Goal: Contribute content: Contribute content

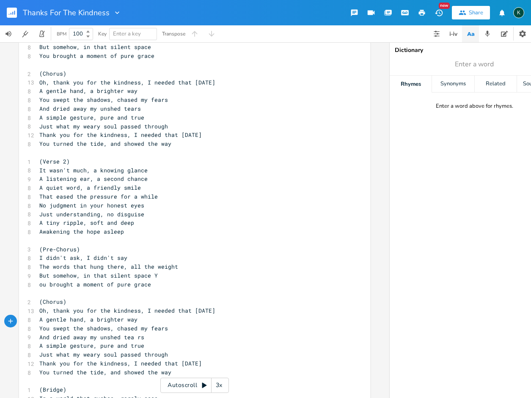
scroll to position [200, 0]
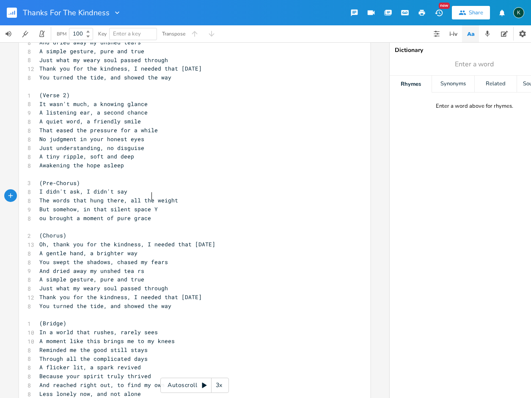
click at [151, 206] on span "But somehow, in that silent space Y" at bounding box center [98, 210] width 118 height 8
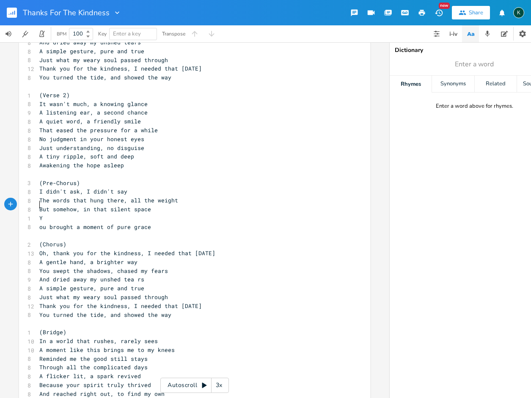
click at [109, 214] on pre "Y" at bounding box center [190, 218] width 305 height 9
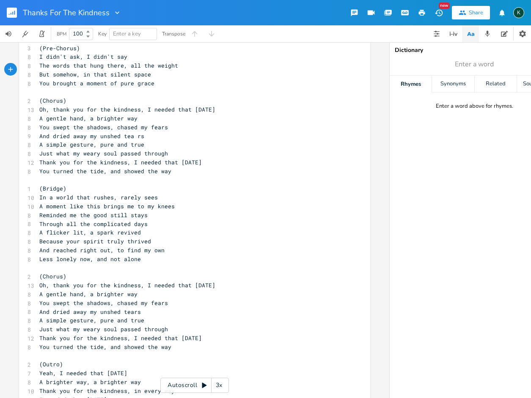
scroll to position [337, 0]
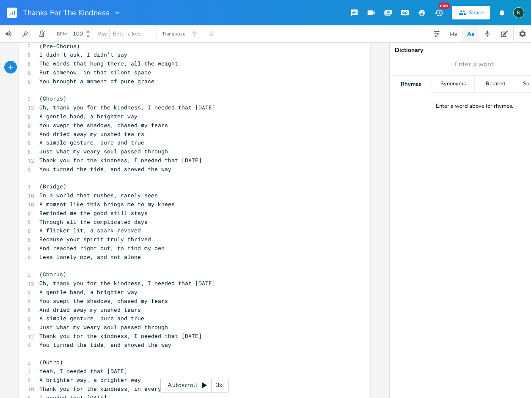
click at [423, 10] on icon "button" at bounding box center [422, 13] width 6 height 6
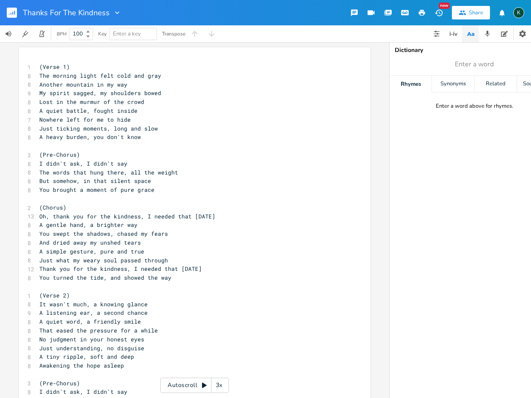
click at [420, 11] on icon "button" at bounding box center [422, 13] width 6 height 6
click at [421, 13] on icon "button" at bounding box center [422, 13] width 6 height 6
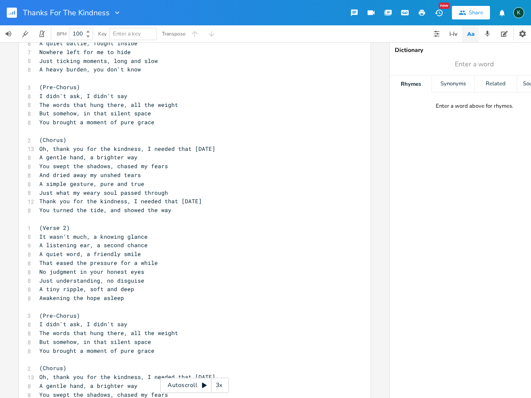
scroll to position [199, 0]
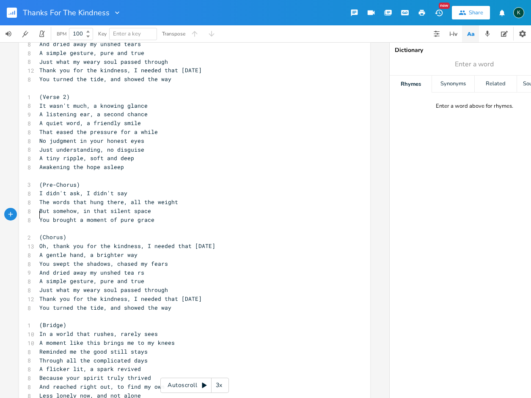
drag, startPoint x: 38, startPoint y: 216, endPoint x: 44, endPoint y: 220, distance: 6.6
click at [39, 225] on pre "​" at bounding box center [190, 229] width 305 height 9
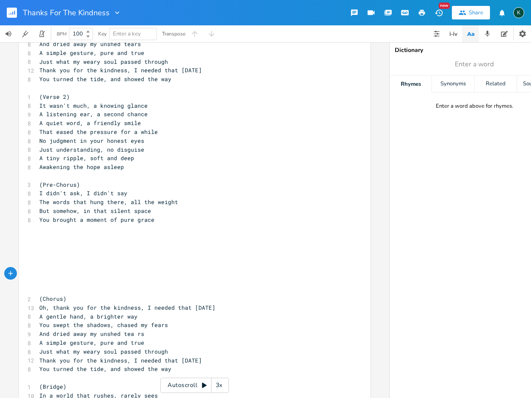
click at [421, 14] on icon "button" at bounding box center [422, 13] width 8 height 8
click at [14, 11] on rect "button" at bounding box center [12, 13] width 10 height 10
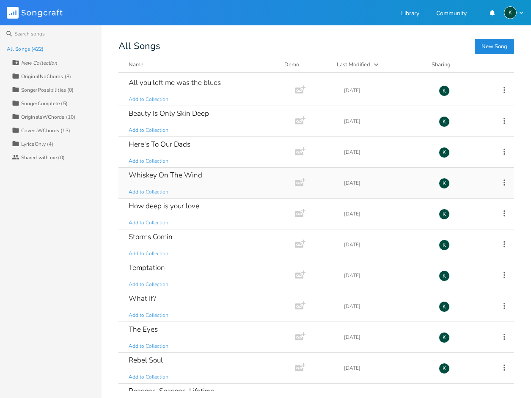
scroll to position [61, 0]
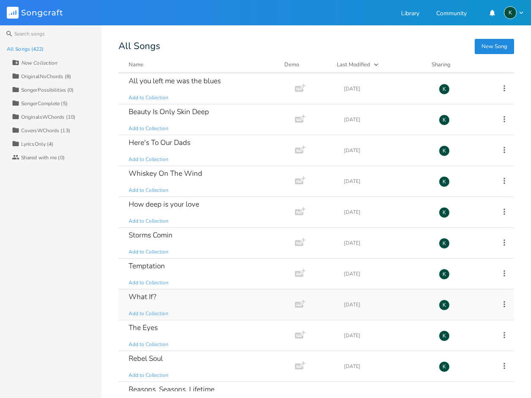
click at [144, 299] on div "What If?" at bounding box center [142, 297] width 27 height 7
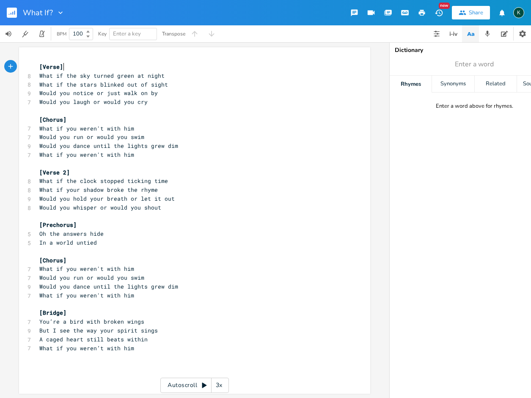
scroll to position [0, 0]
drag, startPoint x: 71, startPoint y: 136, endPoint x: 80, endPoint y: 136, distance: 8.5
click at [80, 136] on span "Would you run or would you swim" at bounding box center [91, 137] width 105 height 8
type textarea "sink"
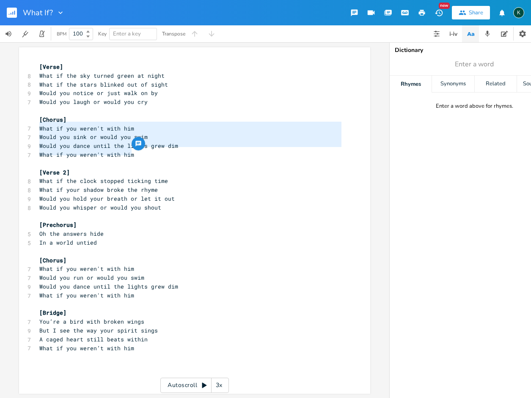
drag, startPoint x: 134, startPoint y: 152, endPoint x: 34, endPoint y: 126, distance: 102.6
click at [34, 126] on div "What if you weren't with him Would you sink or would you swim Would you dance u…" at bounding box center [194, 220] width 351 height 347
type textarea "What if you weren't with him Would you sink or would you swim Would you dance u…"
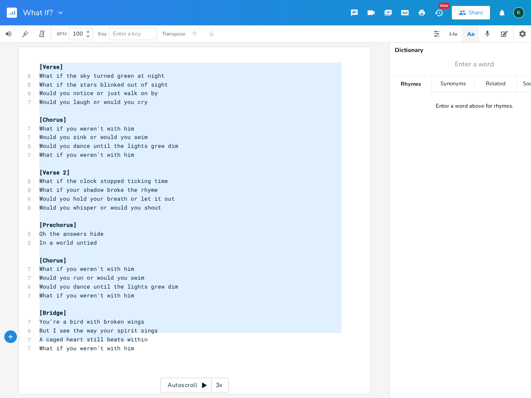
type textarea "[Verse] What if the sky turned green at night What if the stars blinked out of …"
drag, startPoint x: 38, startPoint y: 65, endPoint x: 186, endPoint y: 331, distance: 304.6
click at [174, 365] on div "x [Verse] 8 What if the sky turned green at night 8 What if the stars blinked o…" at bounding box center [201, 229] width 327 height 336
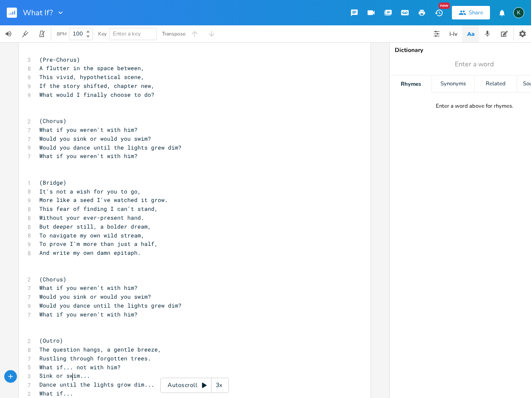
scroll to position [0, 0]
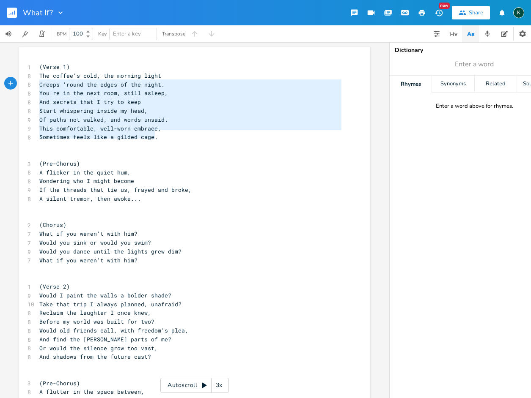
type textarea "The coffee's cold, the morning light Creeps 'round the edges of the night. You'…"
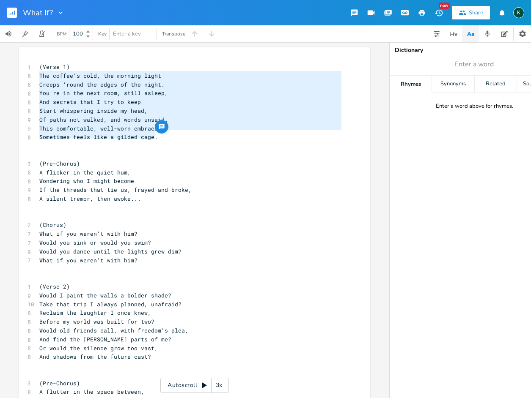
drag, startPoint x: 156, startPoint y: 135, endPoint x: 25, endPoint y: 73, distance: 145.1
click at [38, 73] on div "1 (Verse 1) 8 The coffee's cold, the morning light 8 Creeps 'round the edges of…" at bounding box center [190, 397] width 305 height 669
paste textarea
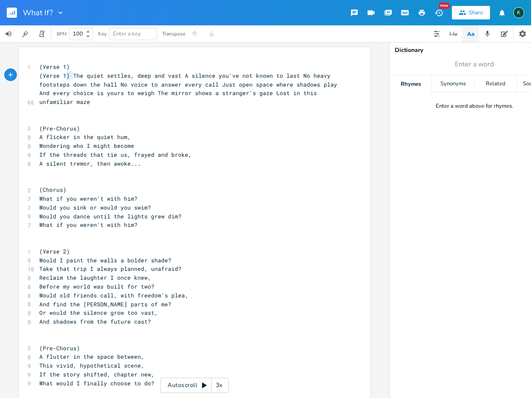
type textarea "(Verse 1)"
drag, startPoint x: 69, startPoint y: 77, endPoint x: 19, endPoint y: 77, distance: 50.3
click at [19, 77] on div "(Verse 1) x 1 (Verse 1) 66 (Verse 1) The quiet settles, deep and vast A silence…" at bounding box center [194, 377] width 351 height 660
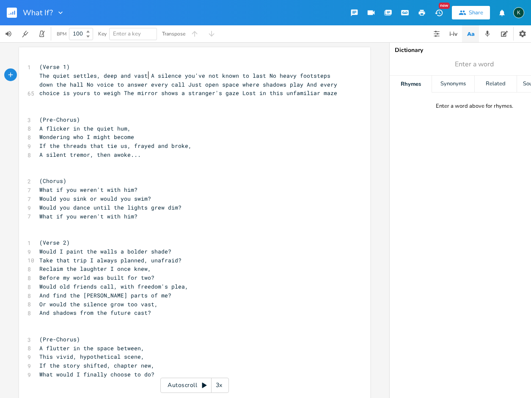
click at [146, 76] on span "The quiet settles, deep and vast A silence you've not known to last No heavy fo…" at bounding box center [189, 84] width 301 height 25
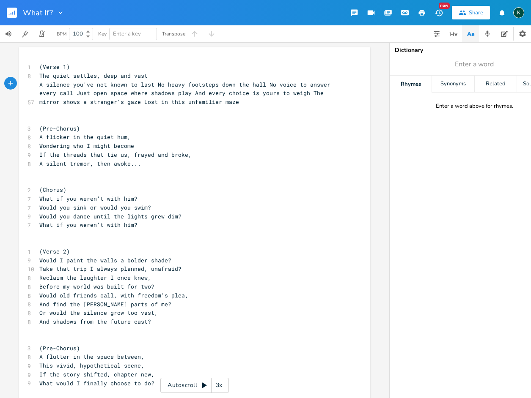
click at [153, 84] on span "A silence you've not known to last No heavy footsteps down the hall No voice to…" at bounding box center [186, 93] width 294 height 25
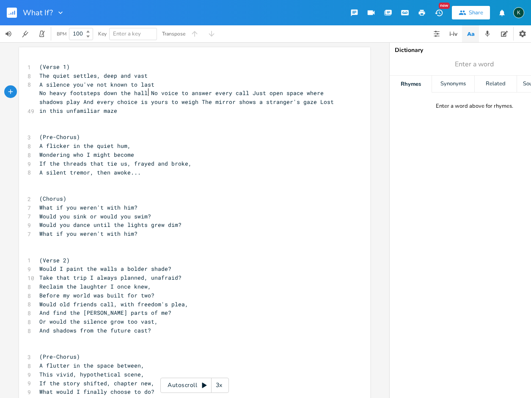
drag, startPoint x: 146, startPoint y: 91, endPoint x: 148, endPoint y: 96, distance: 5.0
click at [146, 91] on span "No heavy footsteps down the hall No voice to answer every call Just open space …" at bounding box center [188, 101] width 298 height 25
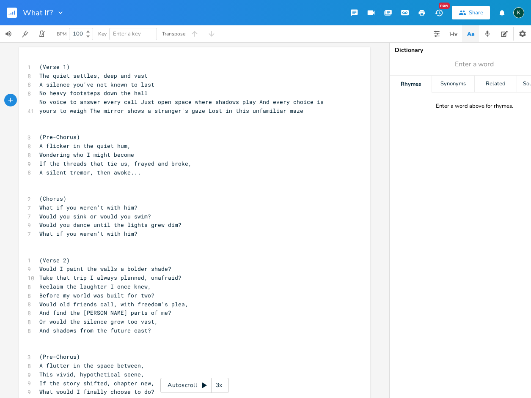
click at [137, 102] on span "No voice to answer every call Just open space where shadows play And every choi…" at bounding box center [183, 106] width 288 height 16
click at [137, 101] on span "No voice to answer every call Just open space where shadows play And every choi…" at bounding box center [183, 106] width 288 height 16
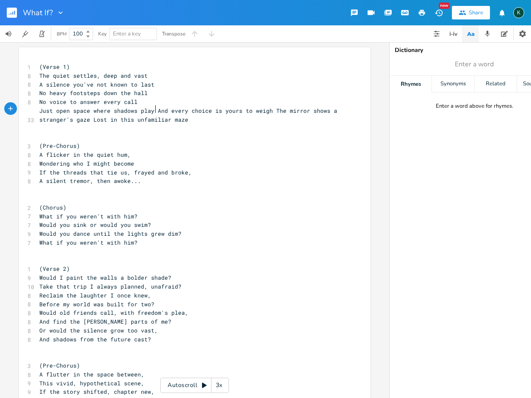
click at [152, 111] on span "Just open space where shadows play And every choice is yours to weigh The mirro…" at bounding box center [189, 115] width 301 height 16
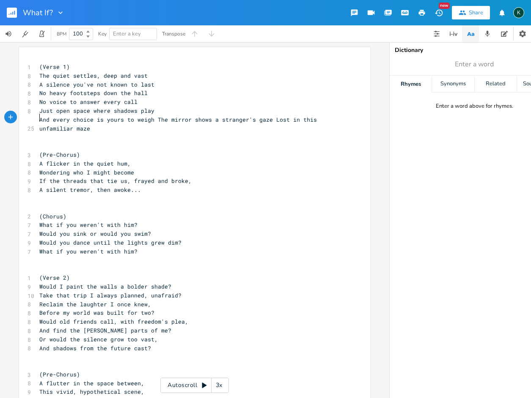
click at [153, 118] on span "And every choice is yours to weigh The mirror shows a stranger's gaze Lost in t…" at bounding box center [179, 124] width 281 height 16
click at [152, 126] on span "The mirror shows a stranger's gaze Lost in this unfamiliar maze" at bounding box center [145, 129] width 213 height 8
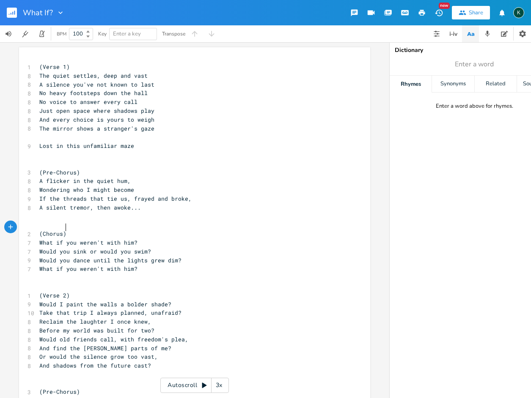
click at [79, 230] on pre "(Chorus)" at bounding box center [190, 234] width 305 height 9
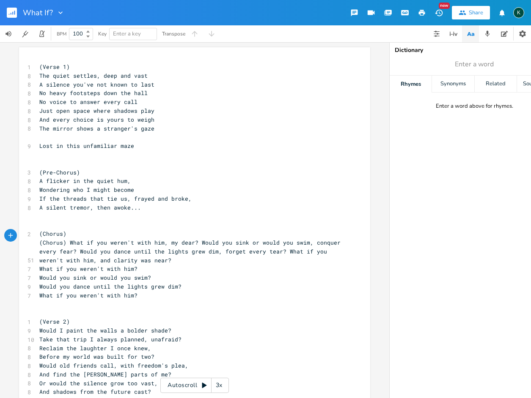
click at [65, 239] on span "(Chorus) What if you weren't with him, my dear? Would you sink or would you swi…" at bounding box center [191, 251] width 305 height 25
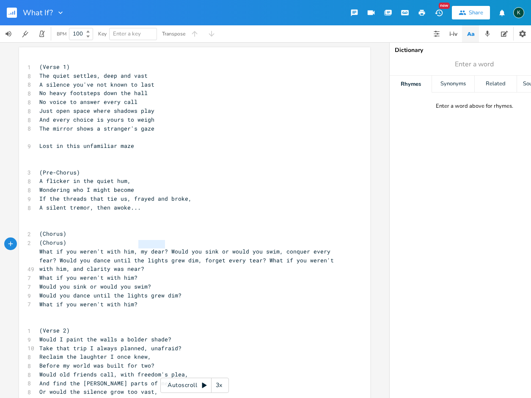
type textarea ", my dear?"
drag, startPoint x: 164, startPoint y: 246, endPoint x: 129, endPoint y: 245, distance: 34.7
click at [129, 248] on span "What if you weren't with him, my dear? Would you sink or would you swim, conque…" at bounding box center [188, 260] width 298 height 25
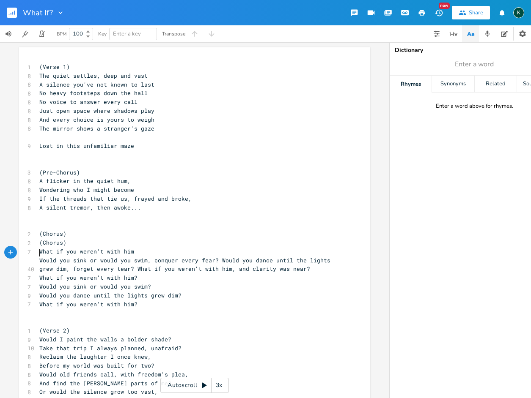
click at [149, 257] on span "Would you sink or would you swim, conquer every fear? Would you dance until the…" at bounding box center [186, 265] width 294 height 16
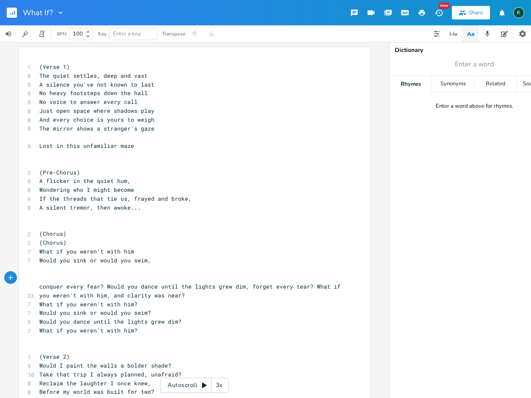
click at [39, 265] on pre "​" at bounding box center [190, 269] width 305 height 9
type textarea "Would you"
click at [38, 283] on pre "conquer every fear? Would you dance until the lights grew dim, forget every tea…" at bounding box center [190, 292] width 305 height 18
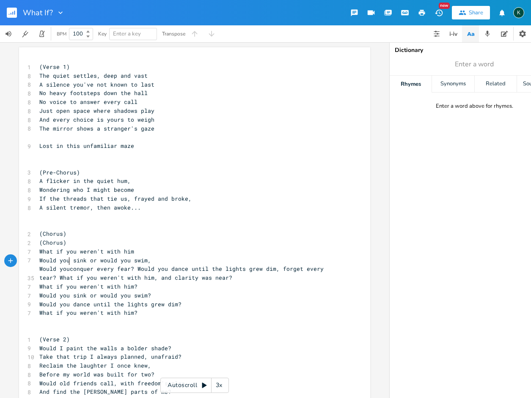
scroll to position [0, 1]
click at [136, 265] on span "Would you conquer every fear? Would you dance until the lights grew dim, forget…" at bounding box center [184, 273] width 291 height 16
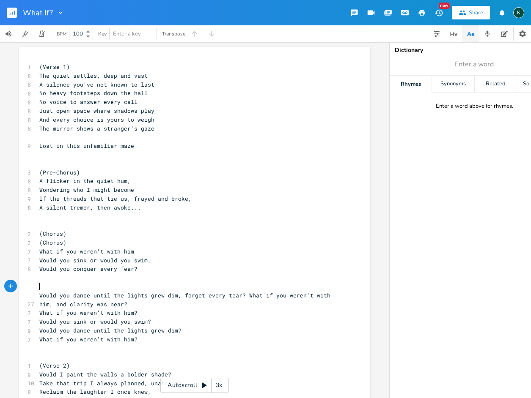
click at [49, 274] on pre "​" at bounding box center [190, 278] width 305 height 9
type textarea "Would you stop and dry your tears"
drag, startPoint x: 96, startPoint y: 263, endPoint x: 129, endPoint y: 263, distance: 32.6
click at [129, 265] on span "Would you conquer every fear?" at bounding box center [88, 269] width 98 height 8
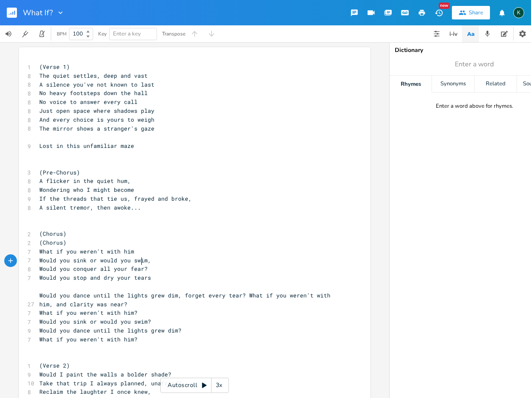
type textarea "all your fears"
click at [154, 274] on pre "Would you stop and dry your tears" at bounding box center [190, 278] width 305 height 9
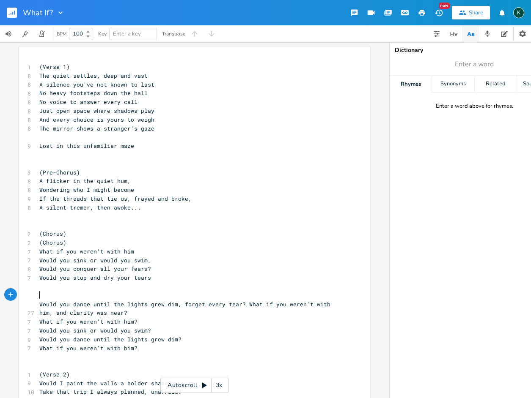
click at [39, 301] on span "Would you dance until the lights grew dim, forget every tear? What if you weren…" at bounding box center [186, 309] width 294 height 16
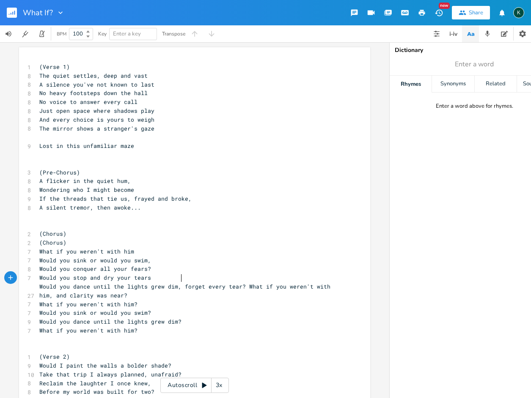
click at [179, 283] on span "Would you dance until the lights grew dim, forget every tear? What if you weren…" at bounding box center [186, 291] width 294 height 16
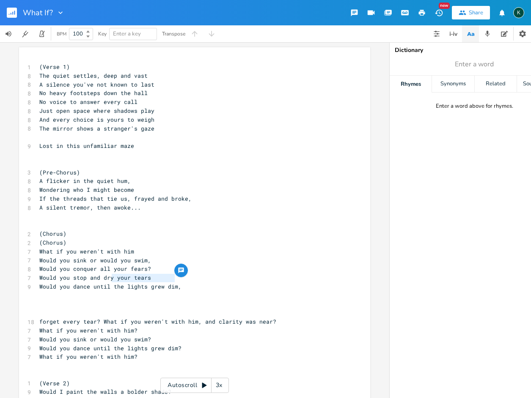
drag, startPoint x: 110, startPoint y: 279, endPoint x: 172, endPoint y: 280, distance: 61.3
click at [172, 283] on span "Would you dance until the lights grew dim," at bounding box center [110, 287] width 142 height 8
type textarea "[PERSON_NAME]"
click at [133, 283] on pre "Would you dance until [PERSON_NAME]," at bounding box center [190, 287] width 305 height 9
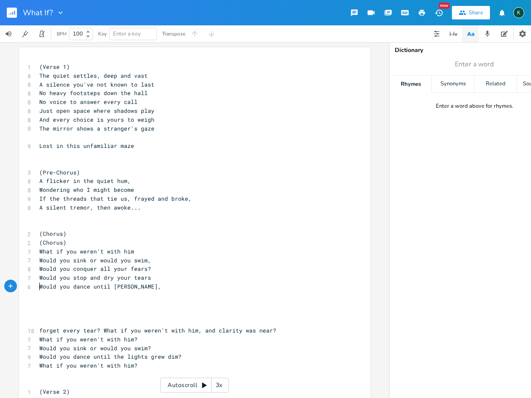
click at [129, 283] on pre "Would you dance until [PERSON_NAME]," at bounding box center [190, 287] width 305 height 9
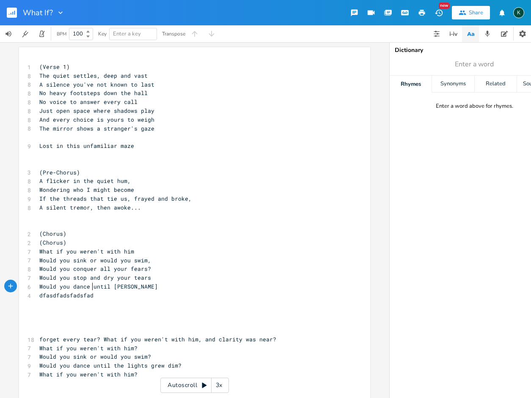
type textarea "dfasdfadsfadsfads"
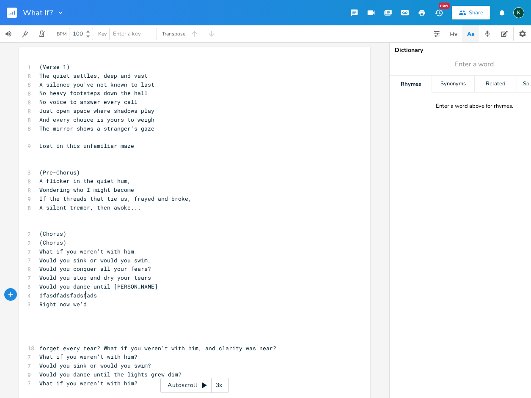
scroll to position [0, 34]
type textarea "Right now we'd be a sin"
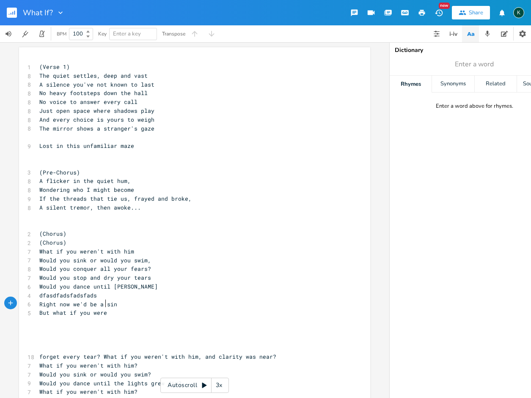
scroll to position [0, 44]
type textarea "But what if you were not with him?"
click at [129, 247] on pre "What if you weren't with him" at bounding box center [190, 251] width 305 height 9
type textarea "?"
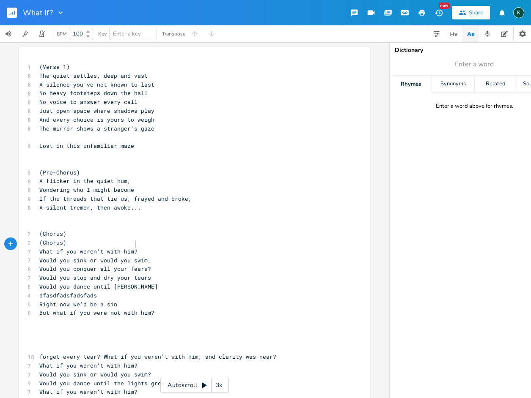
scroll to position [0, 2]
click at [146, 257] on span "Would you sink or would you swim," at bounding box center [95, 261] width 112 height 8
type textarea "?"
click at [147, 274] on pre "Would you stop and dry your tears" at bounding box center [190, 278] width 305 height 9
type textarea "?"
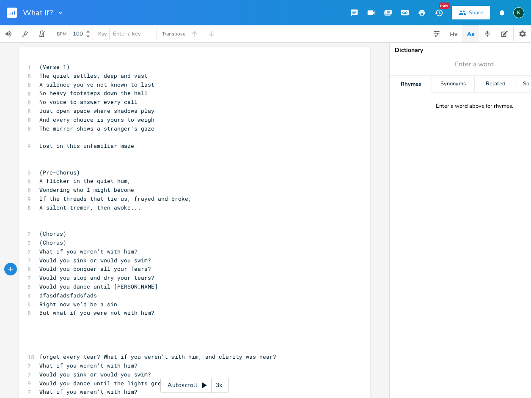
click at [123, 283] on pre "Would you dance until [PERSON_NAME]" at bounding box center [190, 287] width 305 height 9
type textarea "?"
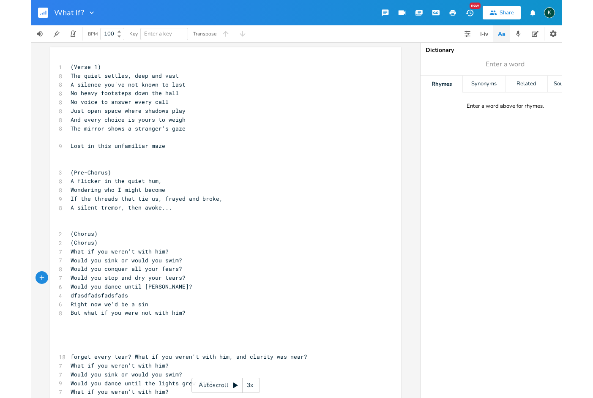
scroll to position [0, 2]
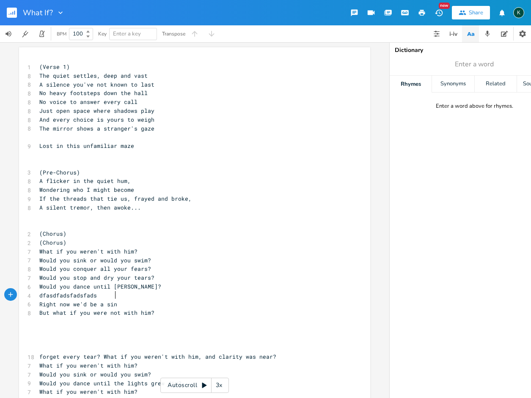
click at [116, 300] on pre "Right now we'd be a sin" at bounding box center [190, 304] width 305 height 9
click at [443, 70] on span "Enter a word" at bounding box center [474, 64] width 169 height 15
type input "[PERSON_NAME]"
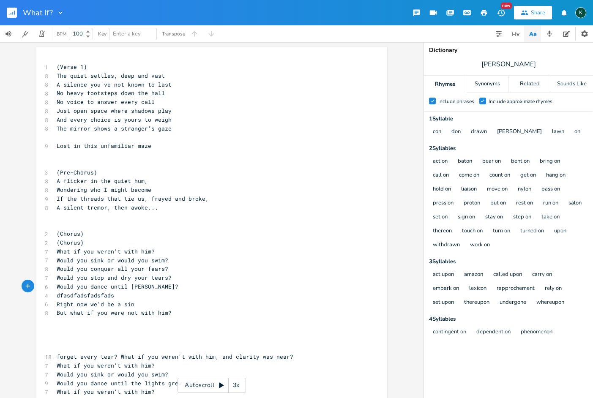
scroll to position [0, 0]
drag, startPoint x: 111, startPoint y: 288, endPoint x: 55, endPoint y: 288, distance: 56.3
click at [55, 291] on pre "dfasdfadsfadsfads" at bounding box center [207, 295] width 305 height 9
type textarea "Or would h"
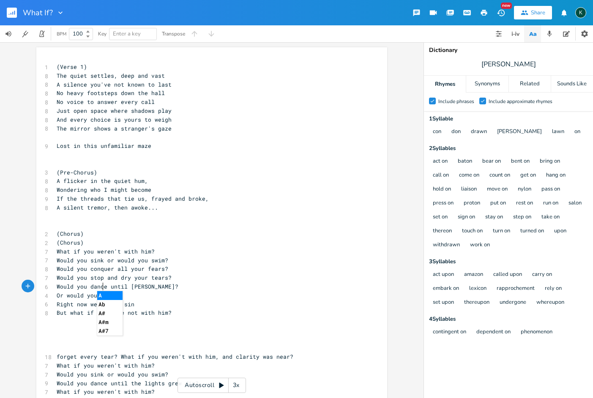
type textarea "you ata"
type textarea "stay at home withcd"
type textarea "drw"
type textarea "awn?"
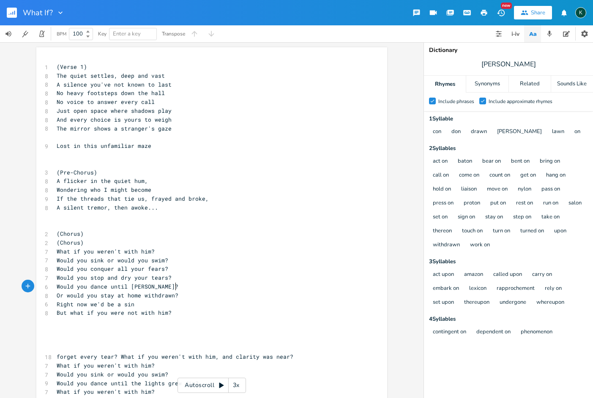
scroll to position [0, 11]
type textarea "(Chorus)"
drag, startPoint x: 82, startPoint y: 228, endPoint x: 40, endPoint y: 228, distance: 41.4
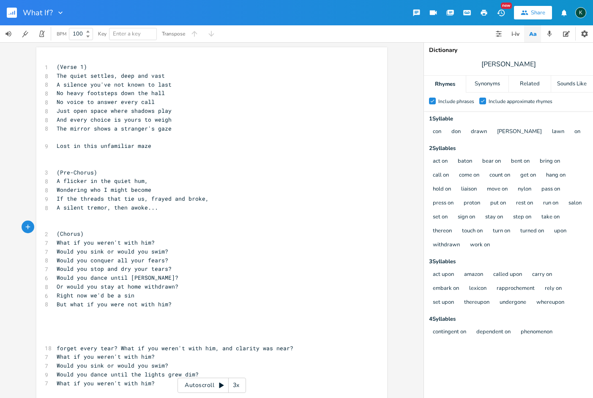
click at [60, 134] on pre "​" at bounding box center [207, 137] width 305 height 9
drag, startPoint x: 519, startPoint y: 65, endPoint x: 491, endPoint y: 63, distance: 28.8
click at [491, 63] on span "[PERSON_NAME]" at bounding box center [508, 64] width 169 height 15
type input "gaze"
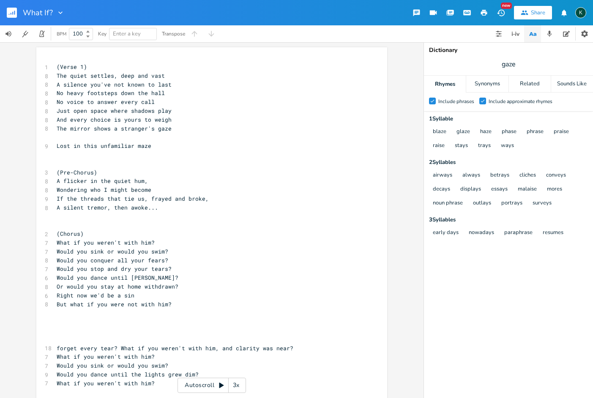
scroll to position [0, 0]
click at [61, 134] on pre "​" at bounding box center [207, 137] width 305 height 9
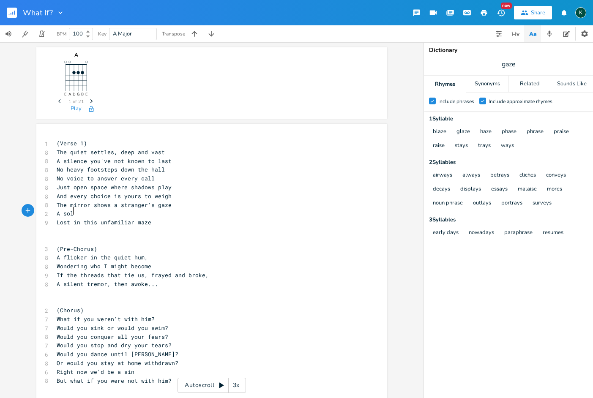
type textarea "A soll"
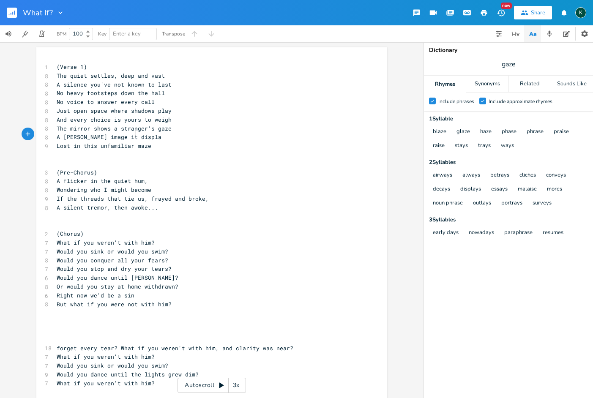
scroll to position [0, 42]
type textarea "lom image it displays"
type textarea "Lost in this unfamiliar maze"
drag, startPoint x: 147, startPoint y: 143, endPoint x: 52, endPoint y: 143, distance: 95.2
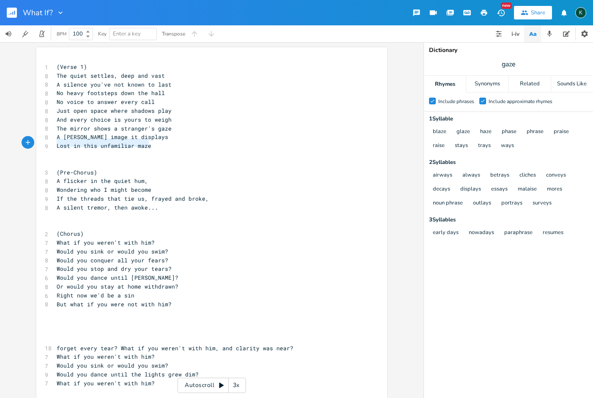
click at [55, 144] on pre "Lost in this unfamiliar maze" at bounding box center [207, 146] width 305 height 9
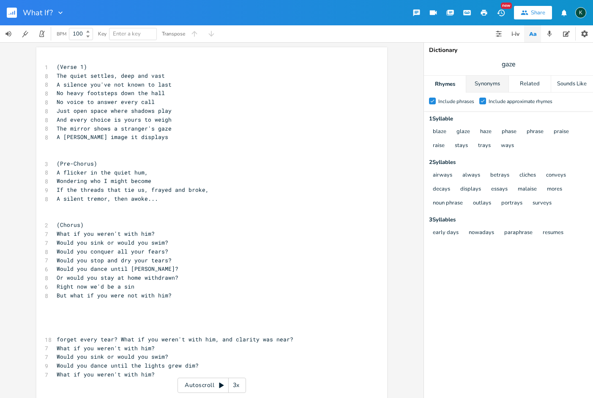
click at [499, 82] on div "Synonyms" at bounding box center [487, 84] width 42 height 17
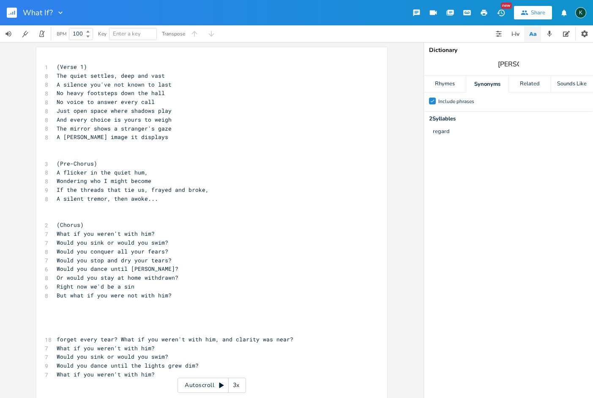
type input "[PERSON_NAME]"
drag, startPoint x: 519, startPoint y: 66, endPoint x: 494, endPoint y: 64, distance: 25.9
click at [494, 64] on span "[PERSON_NAME]" at bounding box center [508, 64] width 169 height 15
type input "solom"
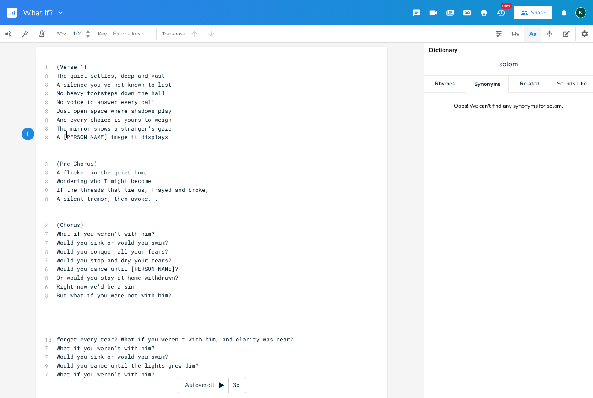
type textarea "o"
click at [66, 135] on span "A [PERSON_NAME] image it displays" at bounding box center [113, 137] width 112 height 8
click at [71, 135] on span "A [PERSON_NAME] image it displays" at bounding box center [113, 137] width 112 height 8
drag, startPoint x: 71, startPoint y: 134, endPoint x: 80, endPoint y: 136, distance: 9.0
click at [80, 136] on span "A [PERSON_NAME] image it displays" at bounding box center [113, 137] width 112 height 8
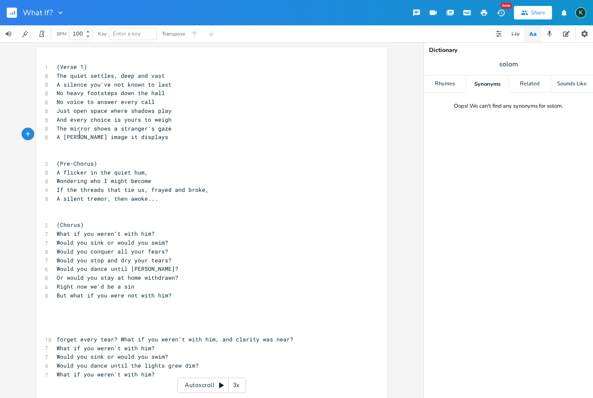
type textarea "emn"
click at [120, 171] on span "A flicker in the quiet hum," at bounding box center [102, 173] width 91 height 8
drag, startPoint x: 101, startPoint y: 177, endPoint x: 103, endPoint y: 186, distance: 8.8
click at [103, 177] on span "Wondering who I might become" at bounding box center [104, 181] width 95 height 8
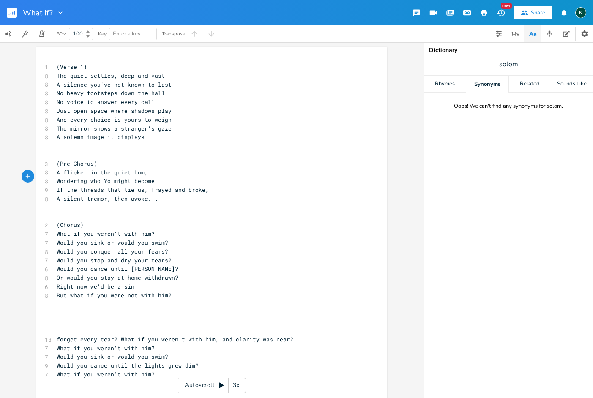
type textarea "You"
type textarea "you"
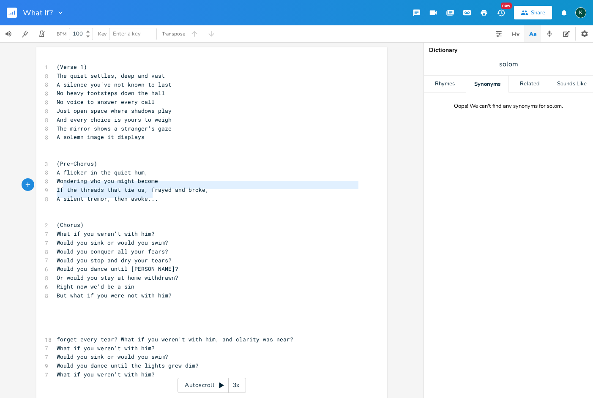
type textarea "If the threads that tie us, frayed and broke, A silent tremor, then awoke.."
drag, startPoint x: 141, startPoint y: 195, endPoint x: 44, endPoint y: 187, distance: 97.6
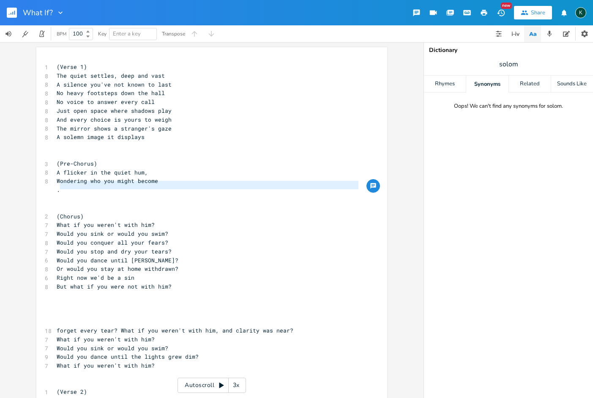
type textarea "."
drag, startPoint x: 74, startPoint y: 191, endPoint x: 52, endPoint y: 186, distance: 23.4
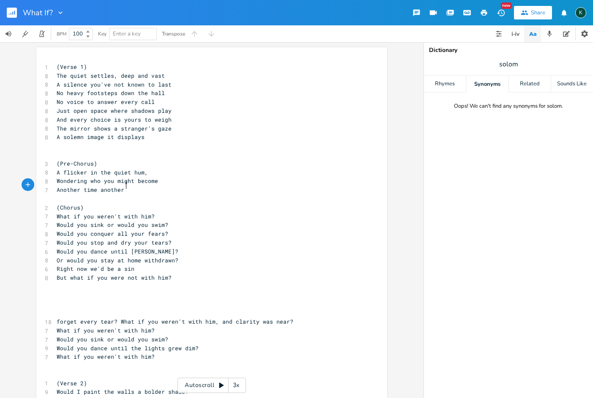
scroll to position [0, 46]
type textarea "Another time another place"
click at [94, 186] on span "Another time another place" at bounding box center [101, 190] width 88 height 8
type textarea ","
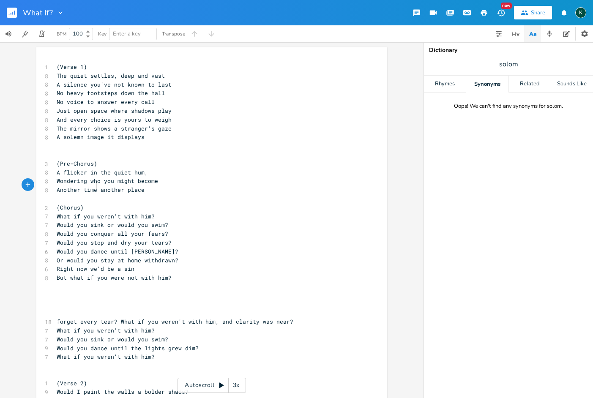
scroll to position [0, 1]
click at [146, 186] on pre "Another time, another place" at bounding box center [207, 190] width 305 height 9
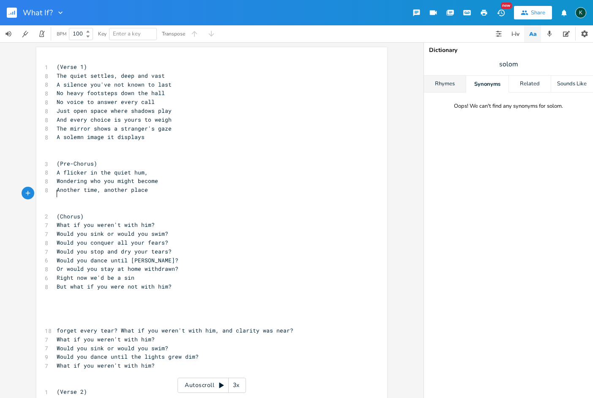
click at [457, 82] on div "Rhymes" at bounding box center [445, 84] width 42 height 17
click at [500, 70] on span "solom" at bounding box center [508, 64] width 169 height 15
type input "place"
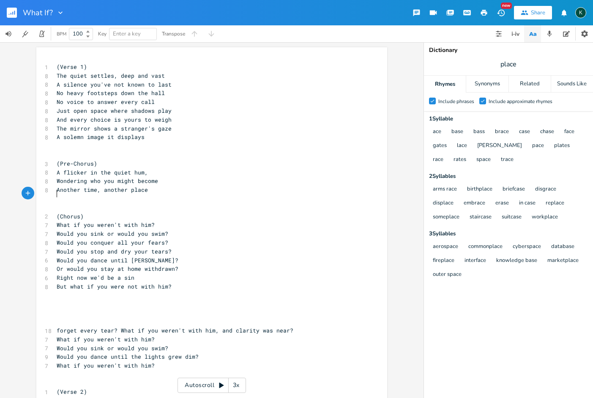
scroll to position [0, 0]
click at [60, 195] on pre "​" at bounding box center [207, 199] width 305 height 9
type textarea "A gentle word a warm embrace"
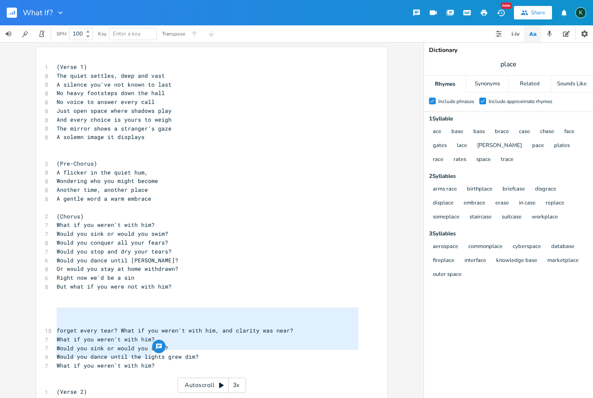
type textarea "forget every tear? What if you weren't with him, and clarity was near? What if …"
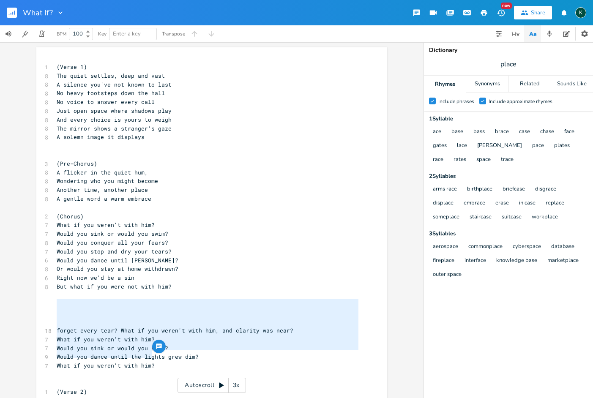
drag, startPoint x: 156, startPoint y: 357, endPoint x: 37, endPoint y: 304, distance: 130.5
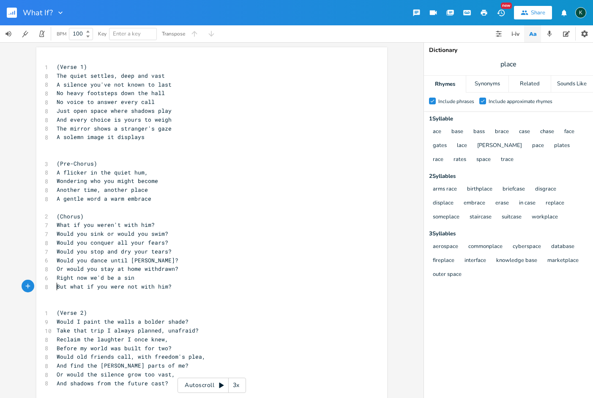
click at [58, 291] on pre "​" at bounding box center [207, 295] width 305 height 9
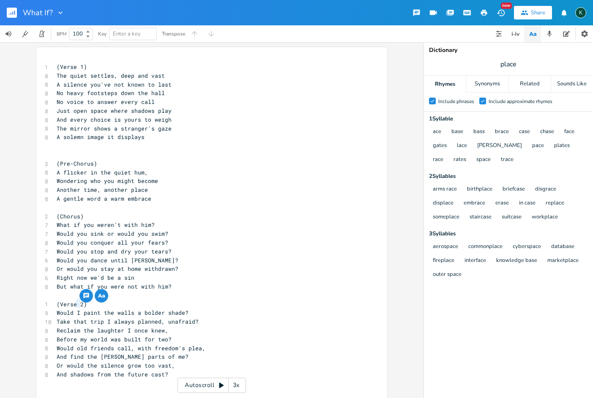
click at [77, 309] on span "Would I paint the walls a bolder shade?" at bounding box center [123, 313] width 132 height 8
type textarea "you"
click at [107, 318] on span "Take that trip I always planned, unafraid?" at bounding box center [128, 322] width 142 height 8
type textarea "you"
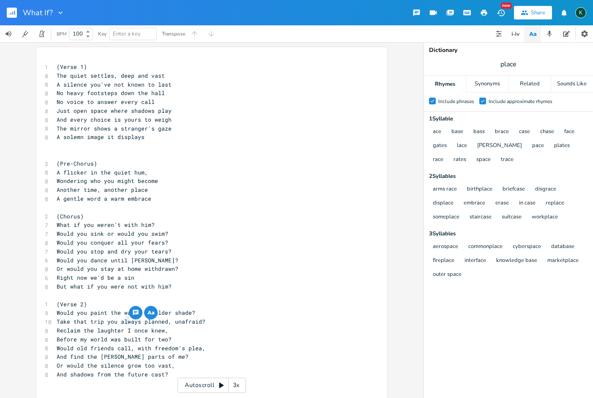
click at [126, 327] on span "Reclaim the laughter I once knew," at bounding box center [113, 331] width 112 height 8
type textarea "you"
click at [508, 65] on input "place" at bounding box center [509, 64] width 16 height 9
type input "plea"
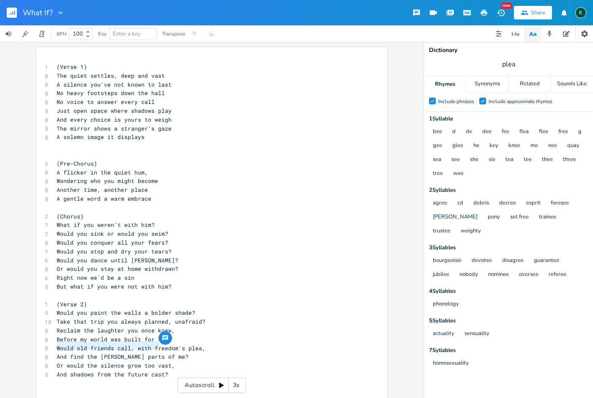
drag, startPoint x: 55, startPoint y: 347, endPoint x: 155, endPoint y: 347, distance: 100.2
click at [155, 353] on span "And find the [PERSON_NAME] parts of me?" at bounding box center [123, 357] width 132 height 8
type textarea "Your artistic side won"
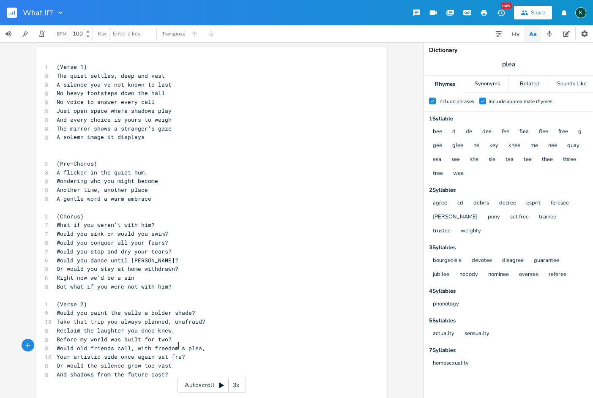
type textarea "once again set free"
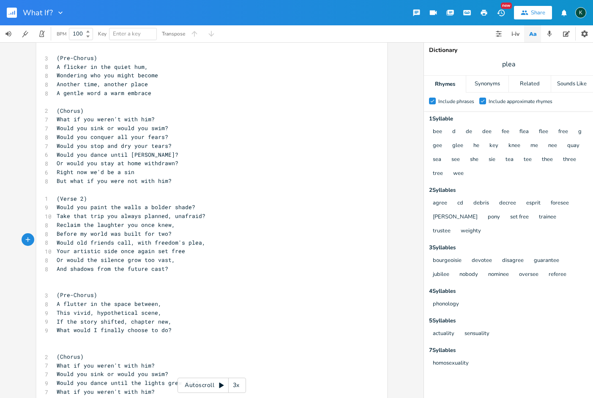
scroll to position [117, 0]
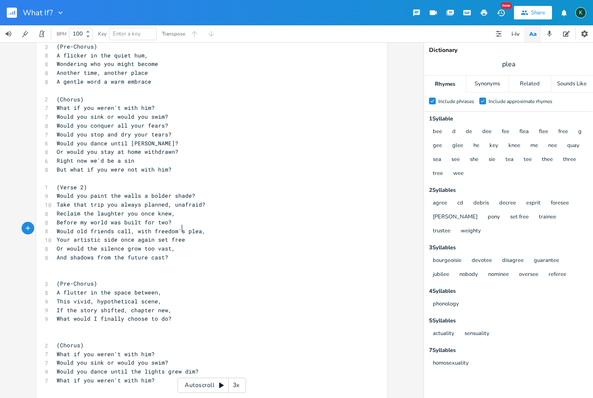
click at [69, 271] on pre "​" at bounding box center [207, 275] width 305 height 9
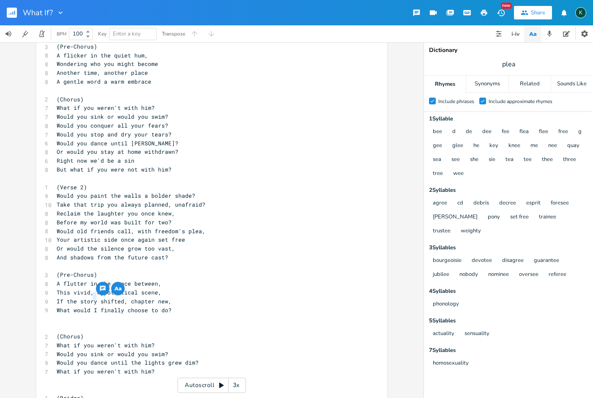
click at [93, 307] on span "What would I finally choose to do?" at bounding box center [114, 311] width 115 height 8
type textarea "you"
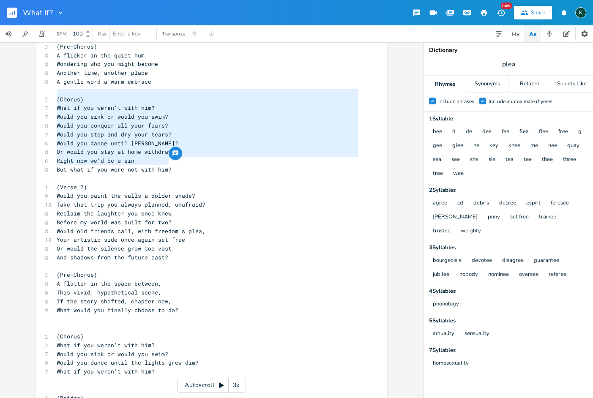
drag, startPoint x: 173, startPoint y: 160, endPoint x: 5, endPoint y: 92, distance: 181.3
click at [5, 92] on div "(Chorus) What if you weren't with him? Would you sink or would you swim? Would …" at bounding box center [212, 220] width 424 height 356
type textarea "​(Chorus) What if you weren't with him? Would you sink or would you swim? Would…"
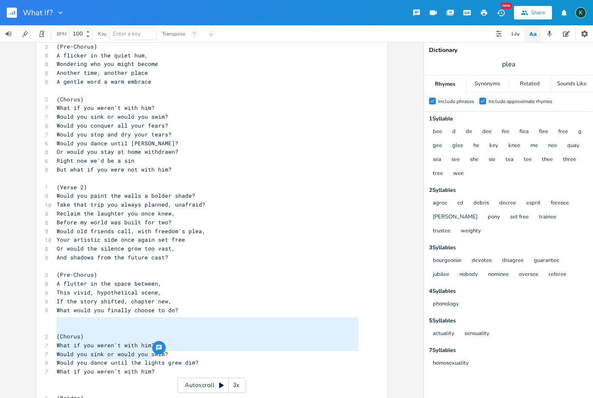
type textarea "(Chorus) What if you weren't with him? Would you sink or would you swim? Would …"
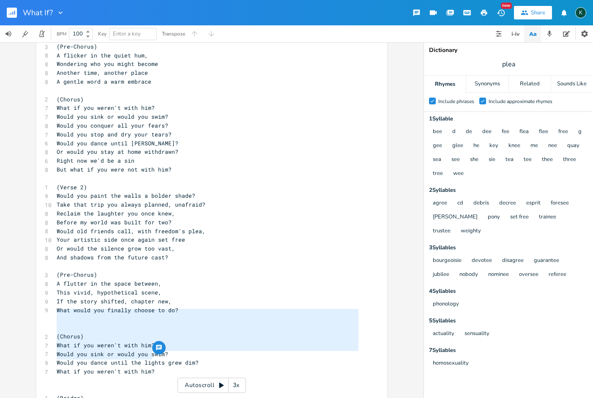
drag, startPoint x: 154, startPoint y: 357, endPoint x: 15, endPoint y: 312, distance: 146.2
click at [15, 312] on div "(Chorus) What if you weren't with him? Would you sink or would you swim? Would …" at bounding box center [212, 220] width 424 height 356
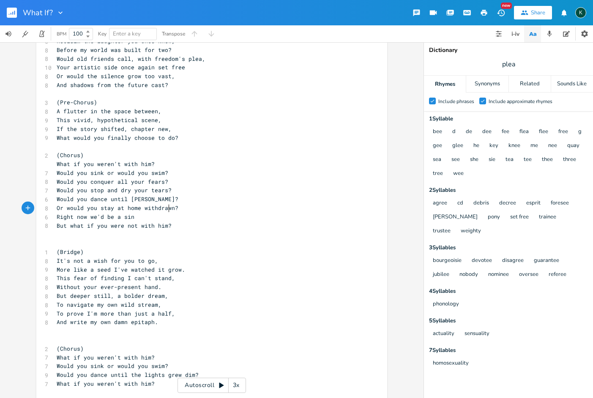
scroll to position [358, 0]
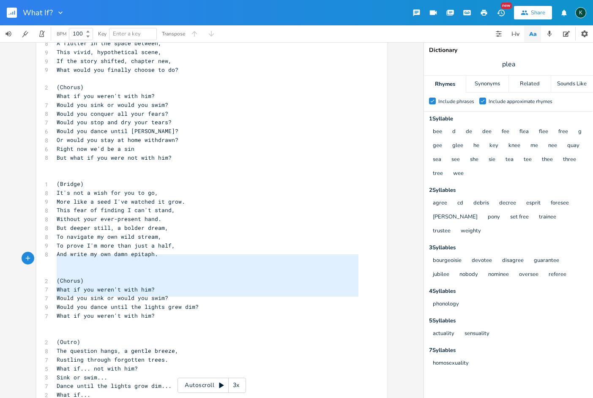
type textarea "(Chorus) What if you weren't with him? Would you sink or would you swim? Would …"
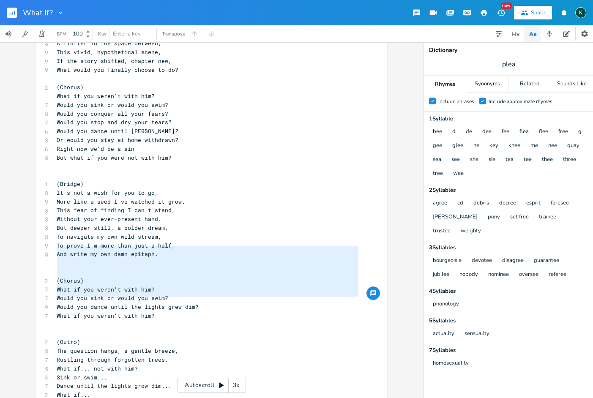
drag, startPoint x: 159, startPoint y: 297, endPoint x: 44, endPoint y: 246, distance: 126.5
click at [44, 246] on div "(Chorus) What if you weren't with him? Would you sink or would you swim? Would …" at bounding box center [211, 55] width 351 height 731
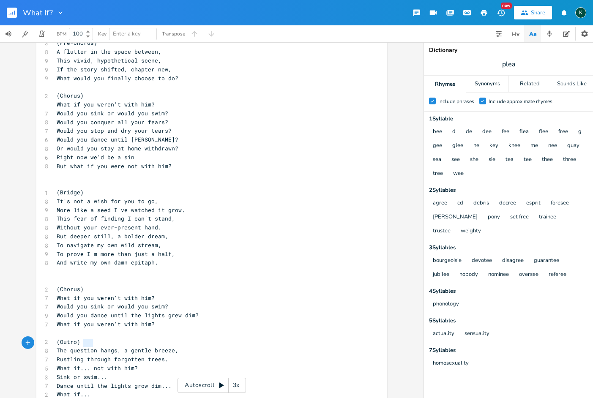
type textarea "..."
drag, startPoint x: 89, startPoint y: 345, endPoint x: 79, endPoint y: 345, distance: 10.2
click at [79, 365] on span "What if... not with him?" at bounding box center [97, 369] width 81 height 8
type textarea "you were"
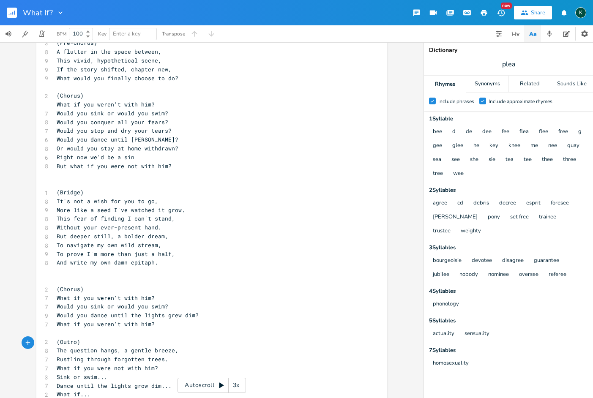
click at [57, 373] on span "Sink or swim..." at bounding box center [82, 377] width 51 height 8
type textarea "Would you s"
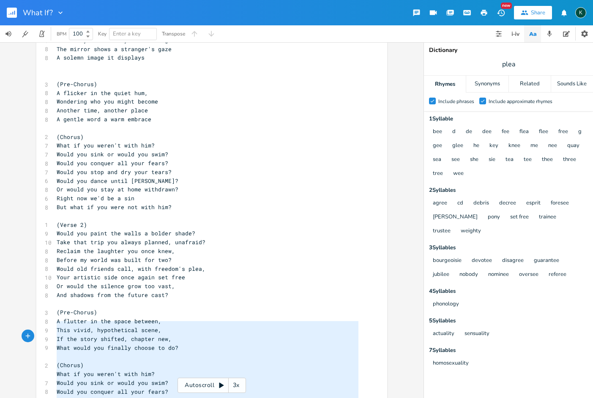
scroll to position [9, 0]
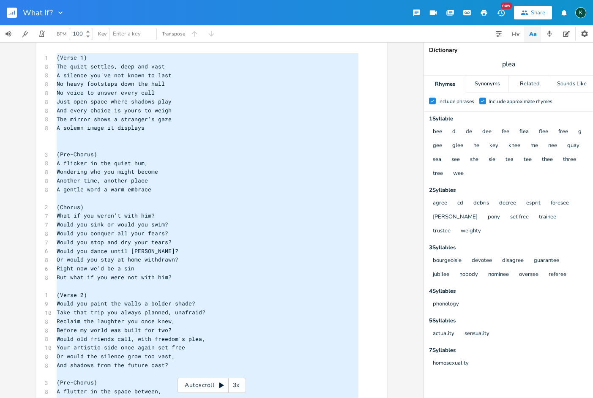
drag, startPoint x: 90, startPoint y: 381, endPoint x: -14, endPoint y: -54, distance: 448.0
click at [0, 0] on html "What If? New Share K BPM 100 Key Enter a key Transpose xxxxxxxxxx 1 (Verse 1) 8…" at bounding box center [296, 199] width 593 height 398
type textarea "(Verse 1) The quiet settles, deep and vast A silence you've not known to last N…"
click at [483, 11] on icon "button" at bounding box center [484, 13] width 6 height 6
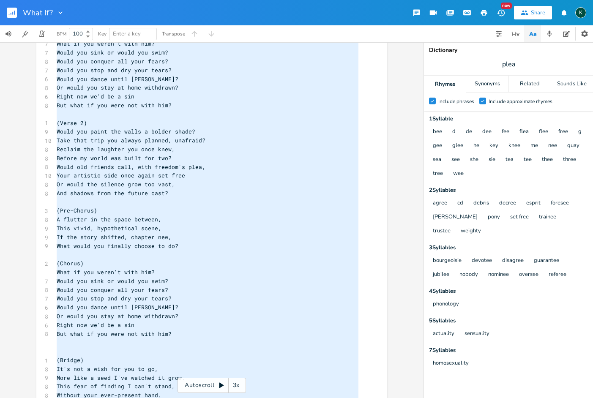
scroll to position [180, 0]
click at [60, 192] on div "1 (Verse 1) 8 The quiet settles, deep and vast 8 A silence you've not known to …" at bounding box center [207, 230] width 305 height 695
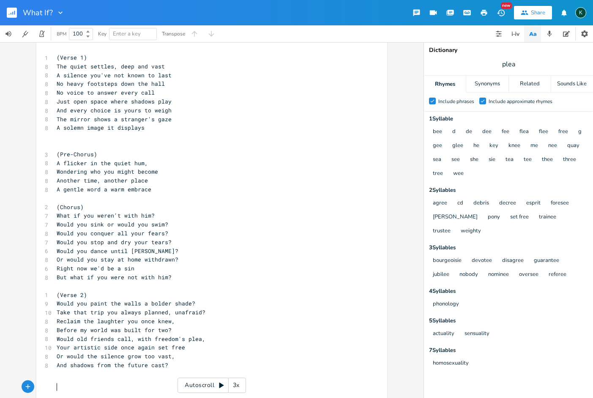
scroll to position [32, 0]
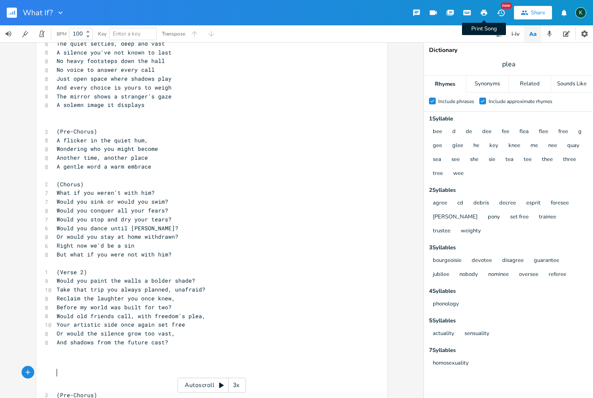
click at [483, 14] on icon "button" at bounding box center [484, 13] width 6 height 6
click at [58, 347] on pre "​" at bounding box center [207, 351] width 305 height 9
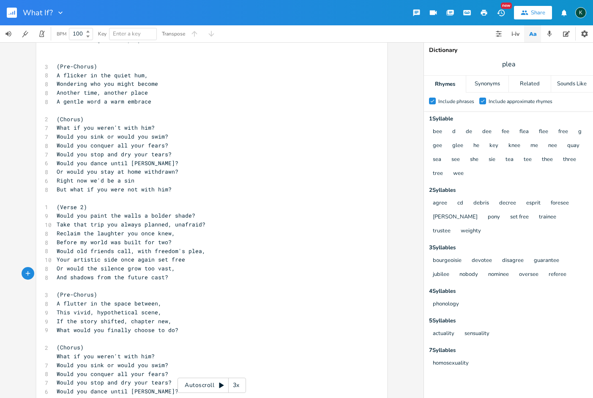
scroll to position [153, 0]
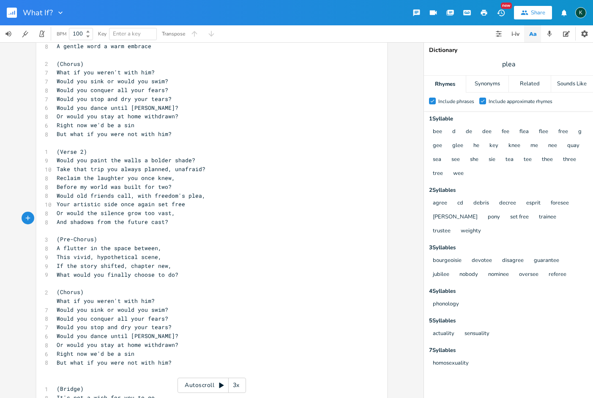
click at [56, 279] on pre "​" at bounding box center [207, 283] width 305 height 9
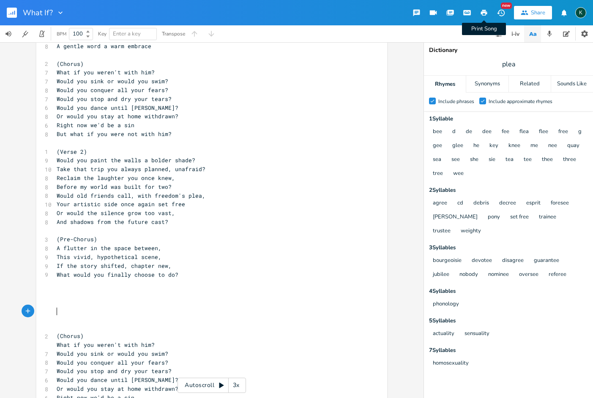
click at [485, 11] on icon "button" at bounding box center [484, 13] width 6 height 6
click at [14, 14] on rect "button" at bounding box center [12, 13] width 10 height 10
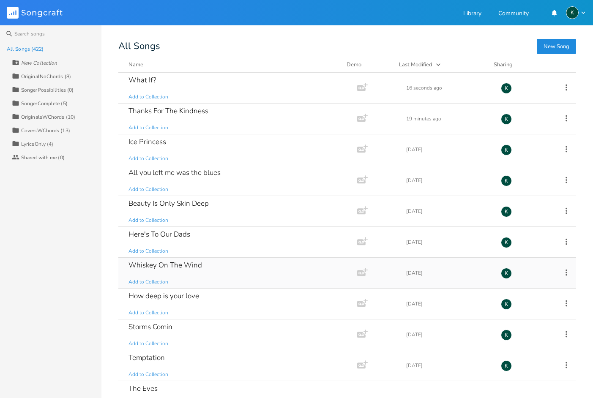
click at [186, 262] on div "Whiskey On The Wind" at bounding box center [166, 265] width 74 height 7
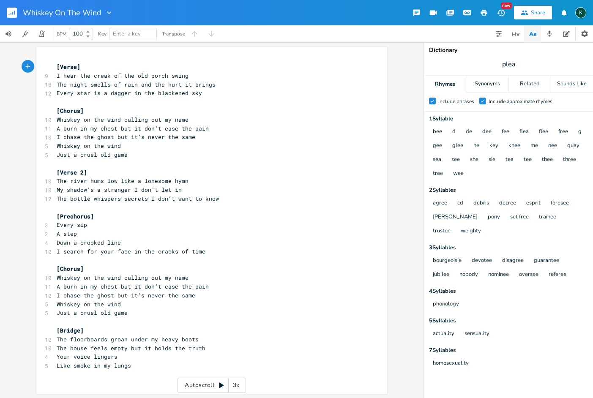
scroll to position [0, 0]
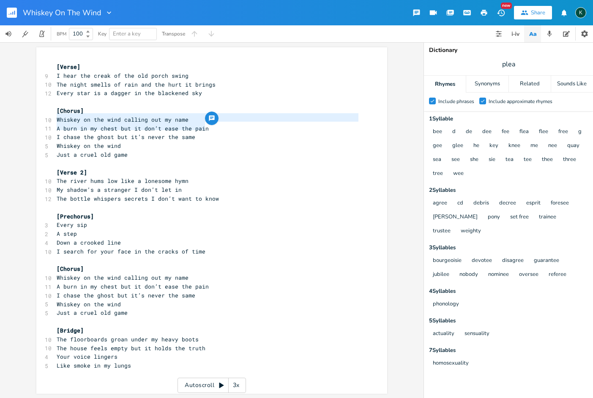
drag, startPoint x: 54, startPoint y: 117, endPoint x: 210, endPoint y: 126, distance: 155.9
click at [210, 126] on div "[Verse] 9 I hear the creak of the old porch swing 10 The night smells of rain a…" at bounding box center [207, 217] width 305 height 308
type textarea "Whiskey on the wind calling out my name A burn in my chest but it don’t ease th…"
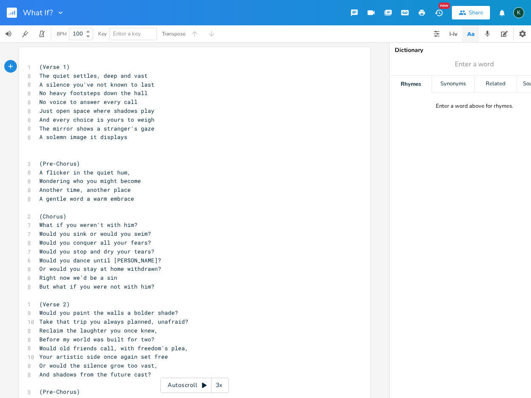
type textarea "​"
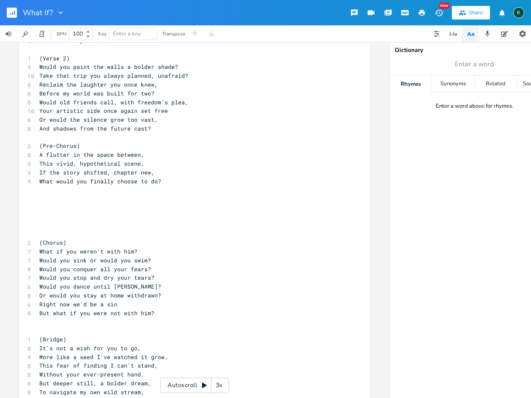
scroll to position [397, 0]
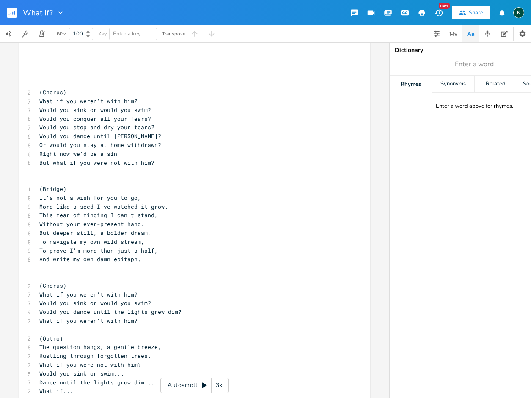
click at [97, 167] on pre "​" at bounding box center [190, 171] width 305 height 9
type textarea "(Verse 1) The quiet settles, deep and vast A silence you've not known to last N…"
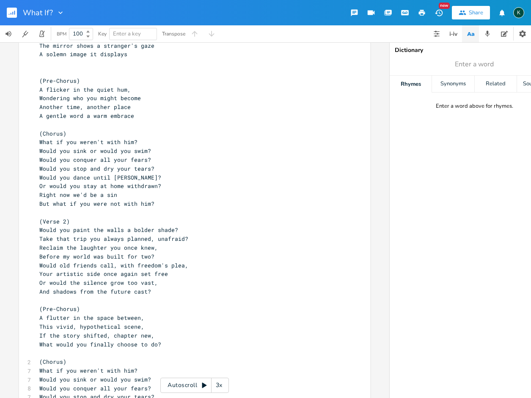
scroll to position [0, 0]
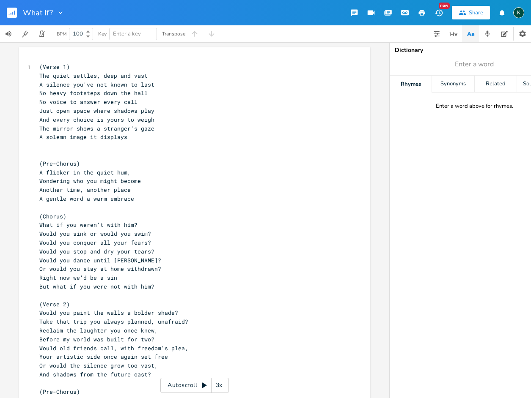
click at [421, 12] on icon "button" at bounding box center [422, 13] width 6 height 6
